Goal: Find specific page/section: Find specific page/section

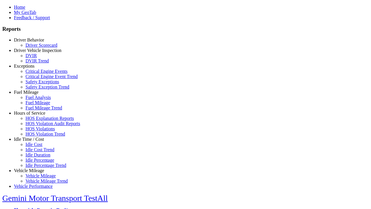
click at [33, 141] on link "Idle Time / Cost" at bounding box center [29, 139] width 30 height 5
click at [38, 152] on link "Idle Cost Trend" at bounding box center [40, 149] width 29 height 5
select select "**"
type input "*********"
